Goal: Information Seeking & Learning: Check status

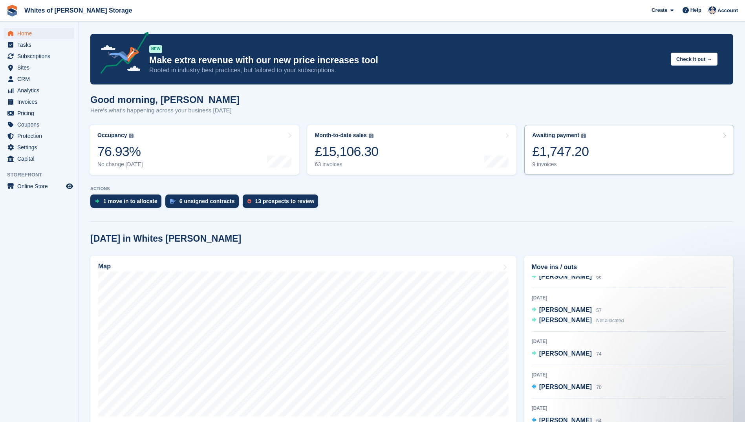
click at [542, 166] on div "9 invoices" at bounding box center [560, 164] width 57 height 7
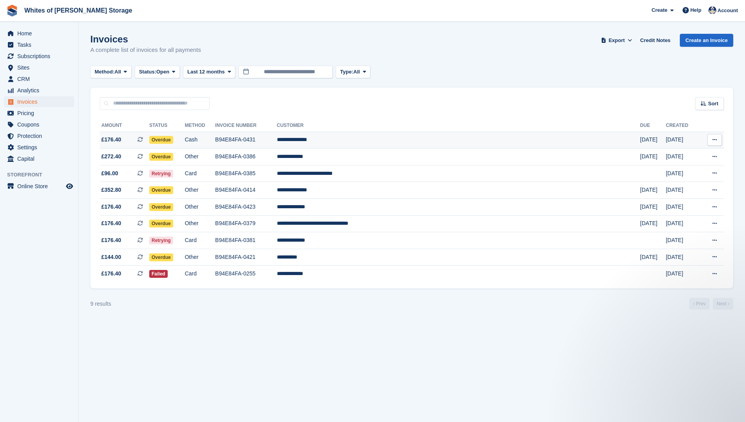
click at [120, 139] on span "£176.40 This is a recurring subscription invoice." at bounding box center [124, 139] width 49 height 8
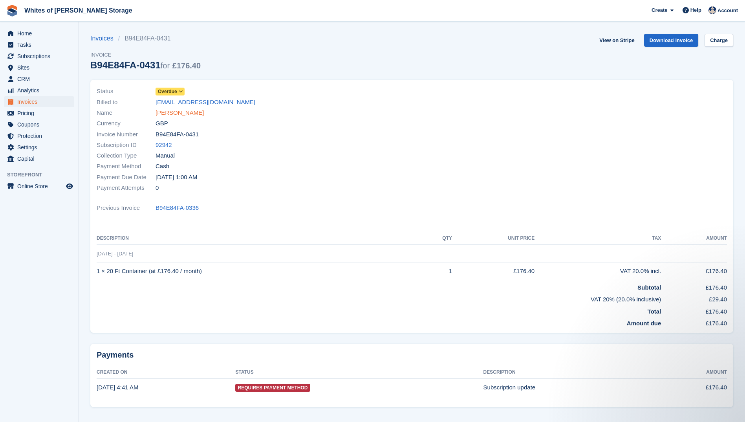
click at [177, 110] on link "Mohammed Hassan" at bounding box center [179, 112] width 48 height 9
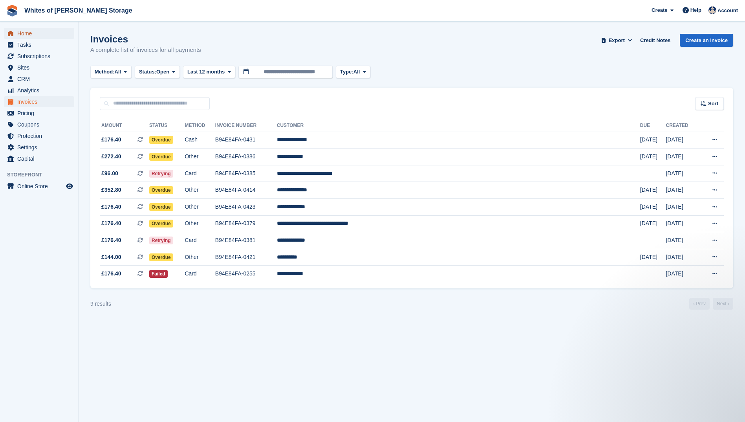
click at [35, 28] on span "Home" at bounding box center [40, 33] width 47 height 11
